Goal: Check status: Check status

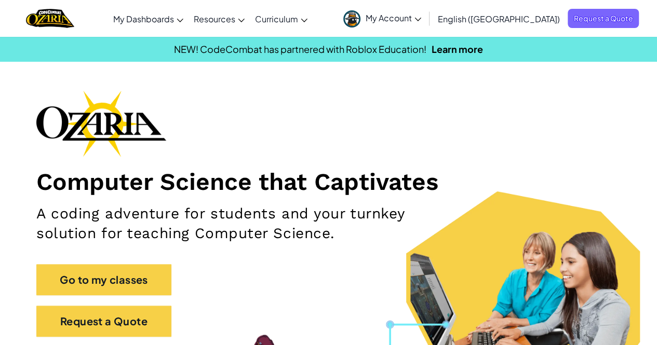
click at [421, 12] on span "My Account" at bounding box center [393, 17] width 56 height 11
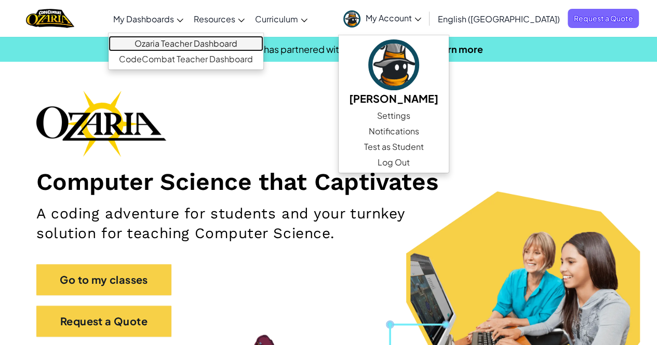
click at [201, 43] on link "Ozaria Teacher Dashboard" at bounding box center [185, 44] width 155 height 16
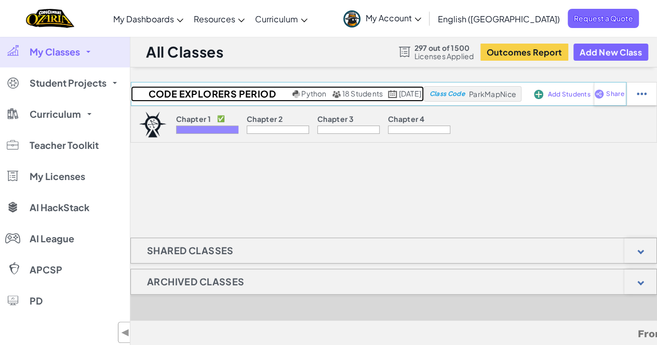
click at [342, 96] on span "18 Students" at bounding box center [362, 93] width 41 height 9
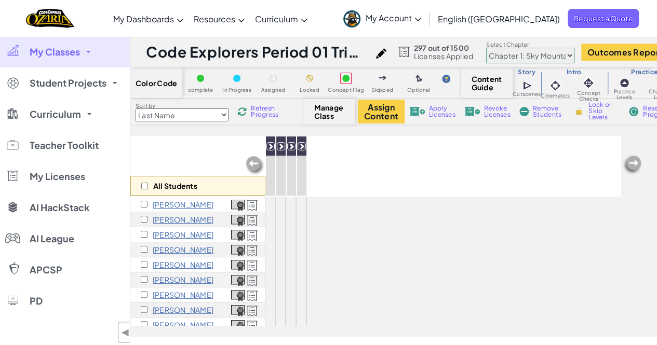
click at [256, 164] on img at bounding box center [255, 165] width 21 height 21
click at [514, 60] on select "Chapter 1: Sky Mountain Chapter 2: The Moon Dancers Chapter 3: The Phoenix Land…" at bounding box center [530, 56] width 88 height 16
select select "5d8a57abe8919b28d5113af1"
click at [494, 48] on select "Chapter 1: Sky Mountain Chapter 2: The Moon Dancers Chapter 3: The Phoenix Land…" at bounding box center [530, 56] width 88 height 16
